Goal: Task Accomplishment & Management: Complete application form

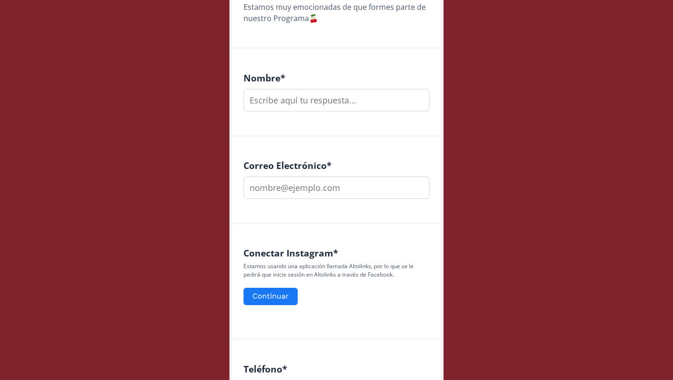
scroll to position [192, 0]
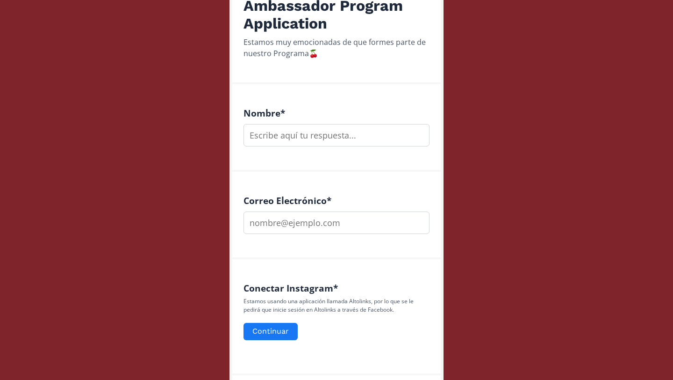
click at [346, 134] on input "text" at bounding box center [337, 135] width 186 height 22
type input "[PERSON_NAME]"
click at [294, 227] on input "email" at bounding box center [337, 222] width 186 height 22
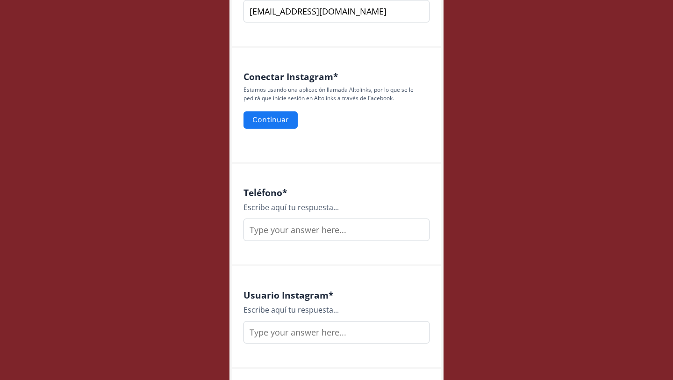
scroll to position [415, 0]
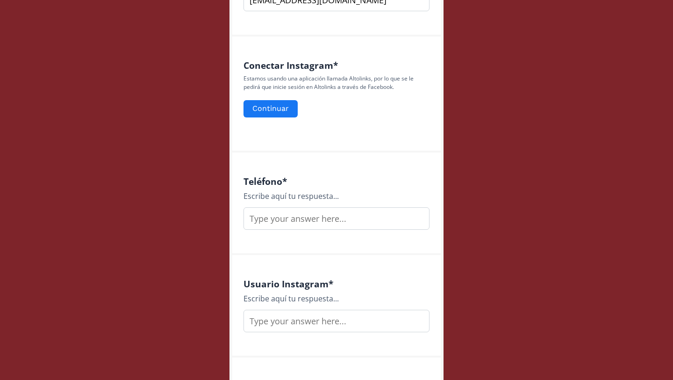
type input "[EMAIL_ADDRESS][DOMAIN_NAME]"
click at [299, 220] on input "text" at bounding box center [337, 218] width 186 height 22
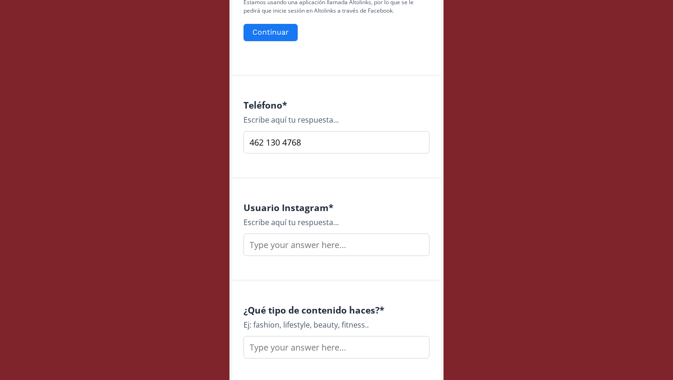
scroll to position [499, 0]
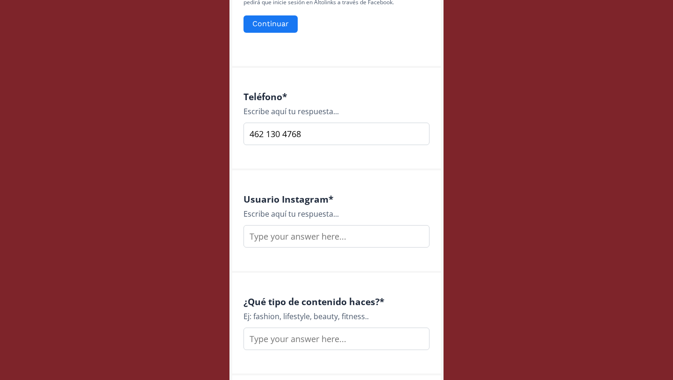
type input "462 130 4768"
click at [282, 238] on input "text" at bounding box center [337, 236] width 186 height 22
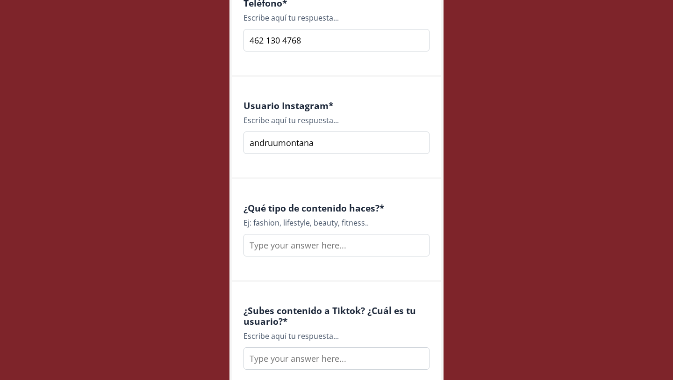
scroll to position [596, 0]
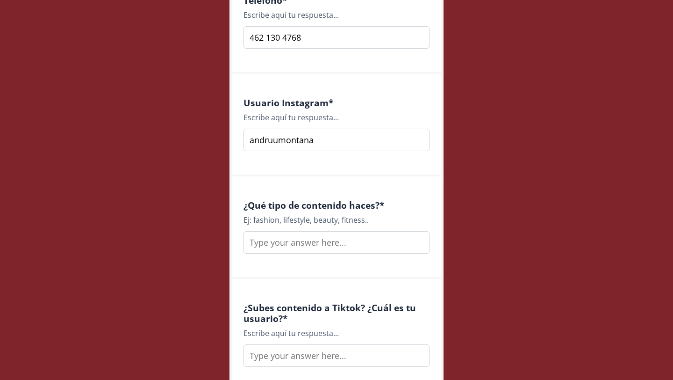
type input "andruumontana"
click at [286, 249] on input "text" at bounding box center [337, 242] width 186 height 22
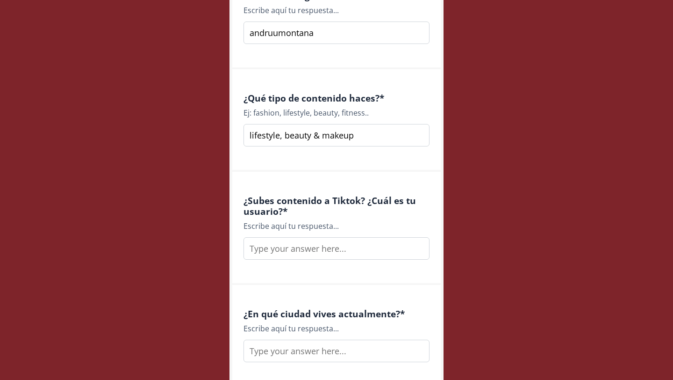
scroll to position [725, 0]
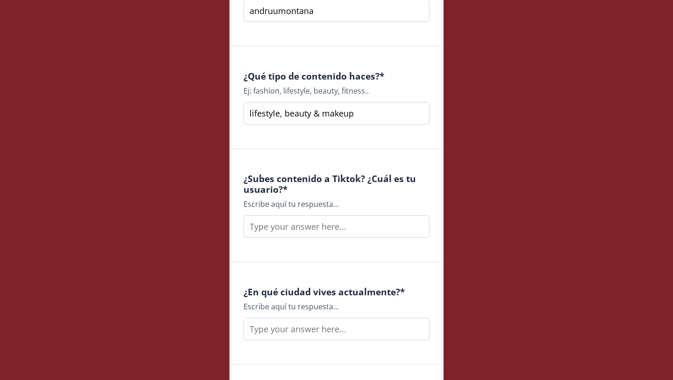
type input "lifestyle, beauty & makeup"
click at [287, 223] on input "text" at bounding box center [337, 226] width 186 height 22
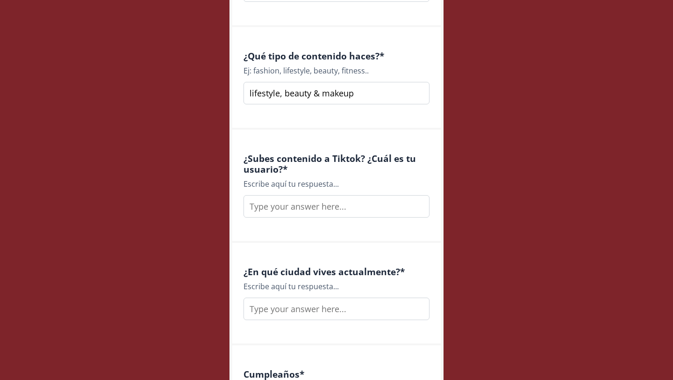
scroll to position [747, 0]
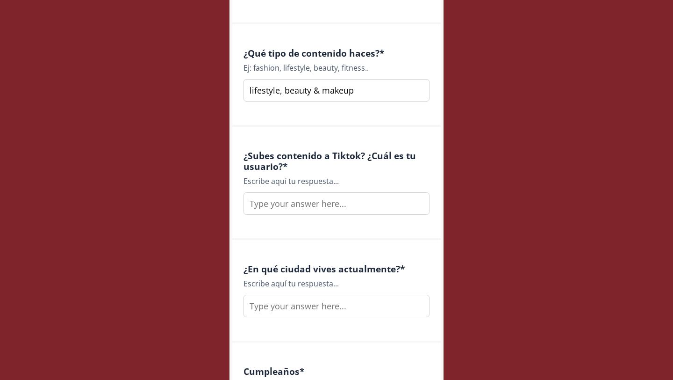
click at [272, 206] on input "text" at bounding box center [337, 203] width 186 height 22
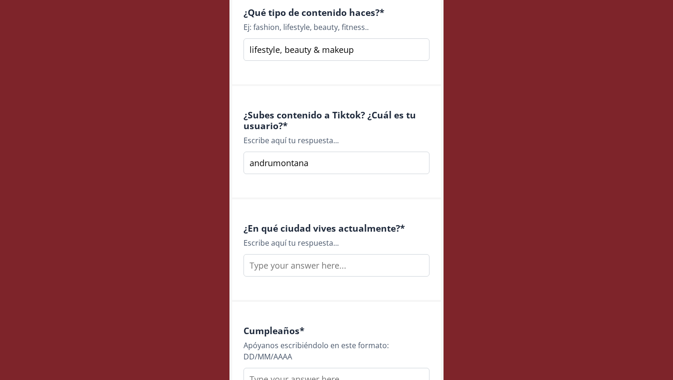
scroll to position [801, 0]
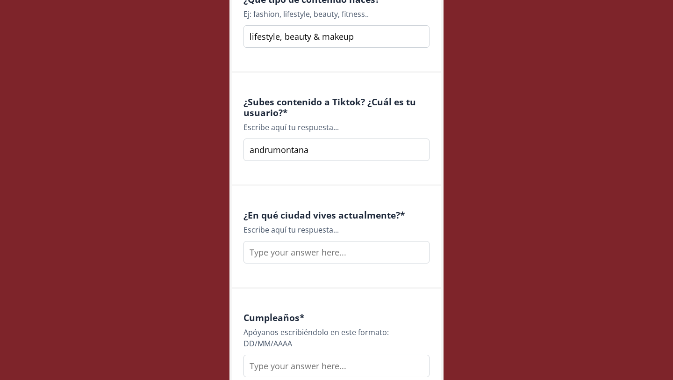
type input "andrumontana"
click at [294, 250] on input "text" at bounding box center [337, 252] width 186 height 22
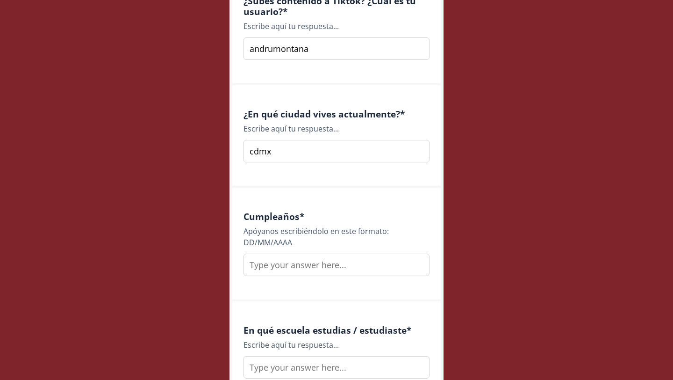
scroll to position [903, 0]
type input "cdmx"
click at [309, 266] on input "text" at bounding box center [337, 263] width 186 height 22
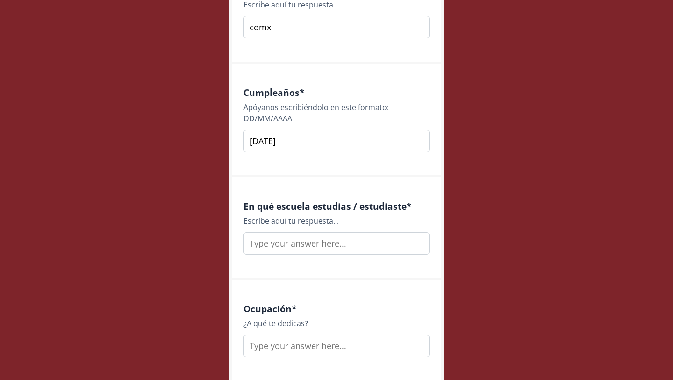
scroll to position [1027, 0]
type input "[DATE]"
click at [298, 257] on div "En qué escuela estudias / estudiaste * Escribe aquí tu respuesta..." at bounding box center [336, 227] width 208 height 102
click at [298, 248] on input "text" at bounding box center [337, 242] width 186 height 22
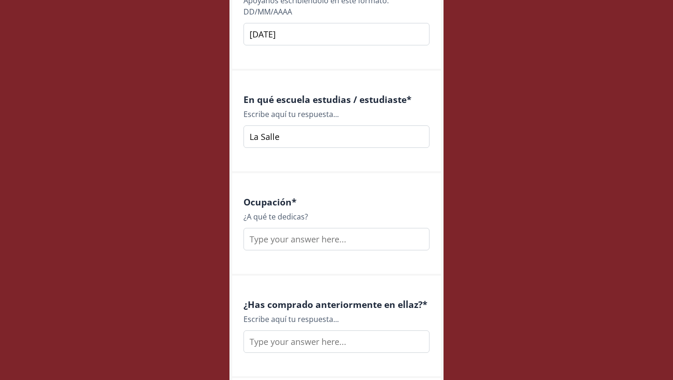
scroll to position [1138, 0]
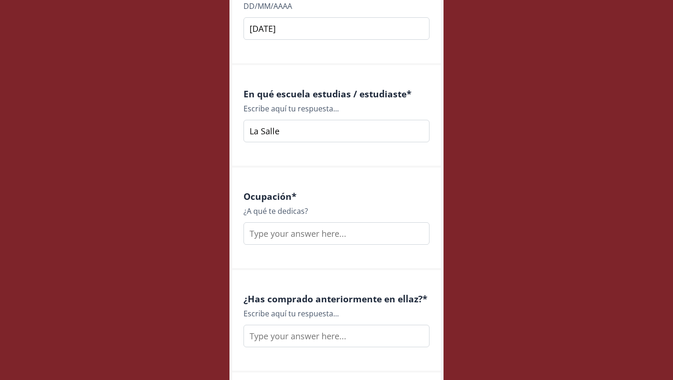
type input "La Salle"
click at [266, 233] on input "text" at bounding box center [337, 233] width 186 height 22
click at [372, 237] on input "Creadora de contenido, modelo y psicóloga" at bounding box center [337, 233] width 186 height 22
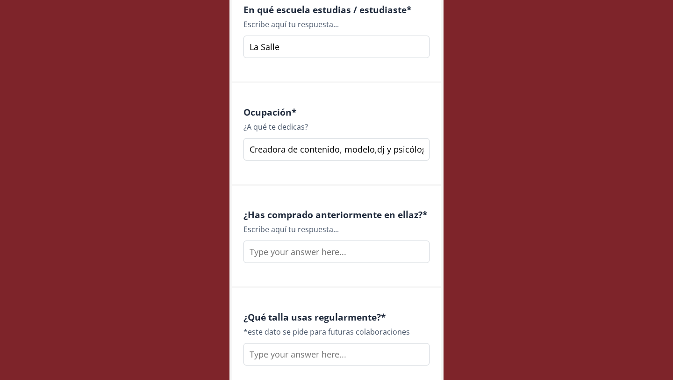
scroll to position [1235, 0]
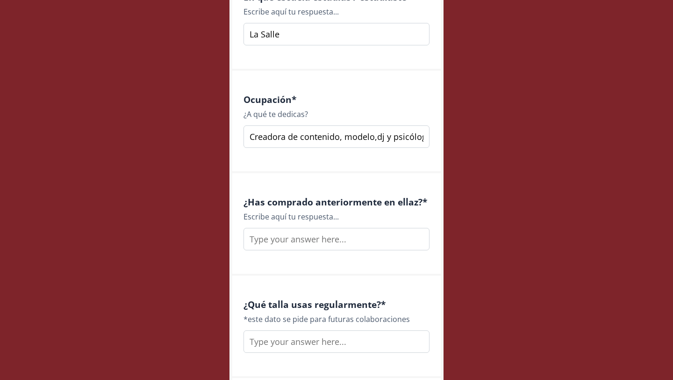
type input "Creadora de contenido, modelo,dj y psicóloga"
click at [319, 239] on input "text" at bounding box center [337, 239] width 186 height 22
type input "s"
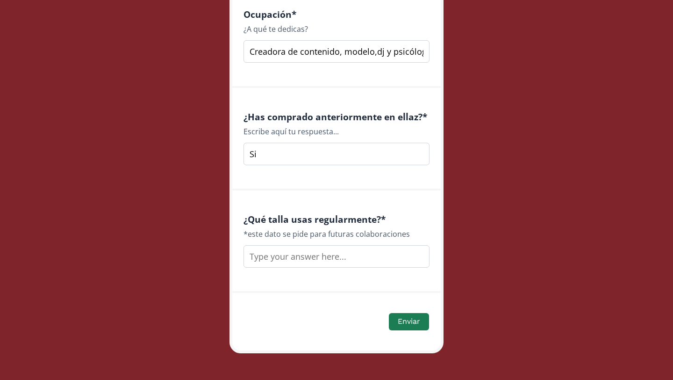
scroll to position [1325, 0]
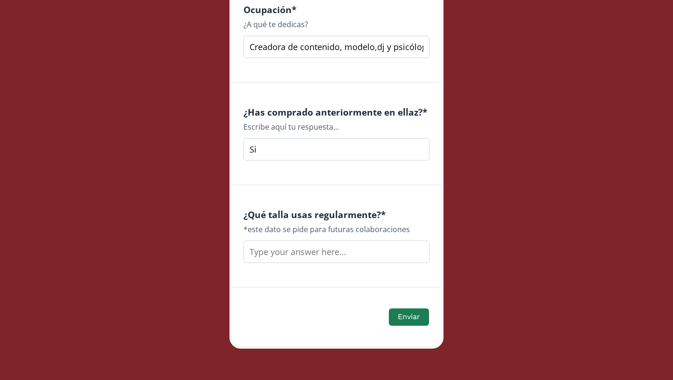
type input "Si"
click at [302, 251] on input "text" at bounding box center [337, 251] width 186 height 22
type input "S"
type input "talla S"
click at [403, 320] on button "Enviar" at bounding box center [409, 317] width 43 height 20
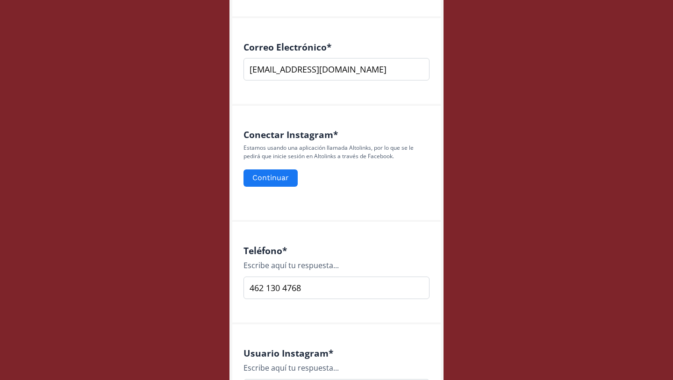
scroll to position [345, 0]
click at [282, 176] on button "Continuar" at bounding box center [270, 178] width 57 height 20
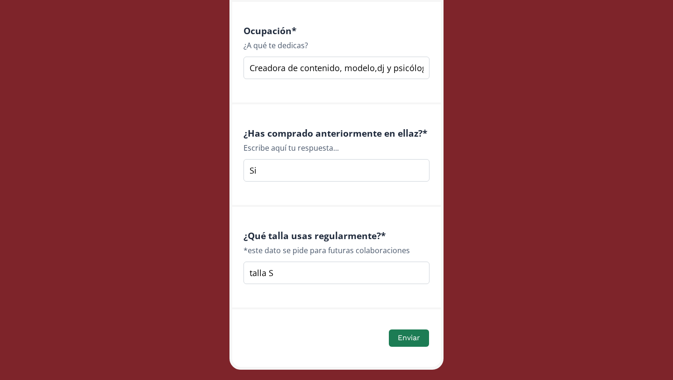
scroll to position [1326, 0]
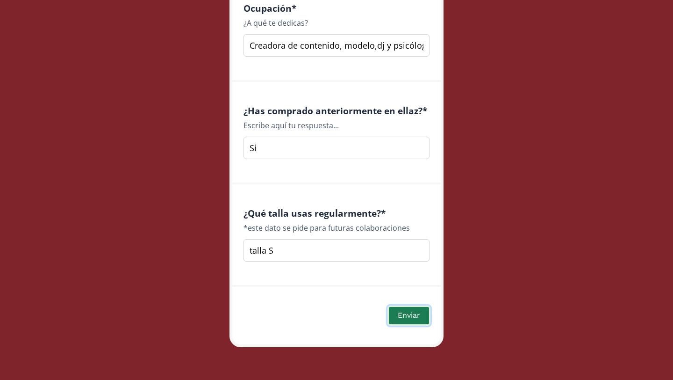
click at [401, 311] on button "Enviar" at bounding box center [409, 315] width 43 height 20
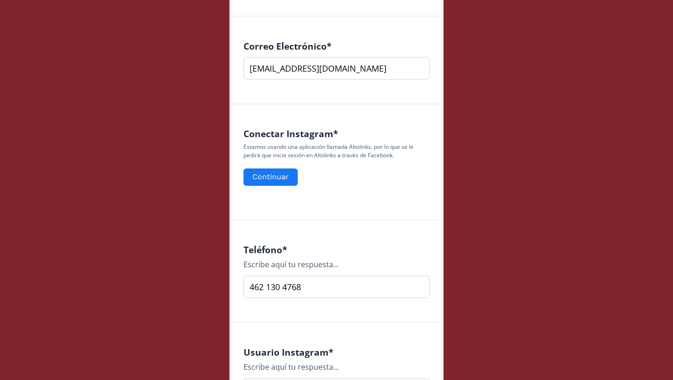
scroll to position [345, 0]
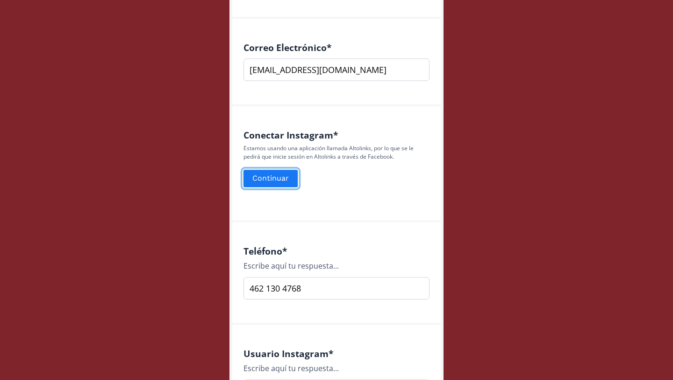
click at [281, 183] on button "Continuar" at bounding box center [270, 178] width 57 height 20
